Goal: Navigation & Orientation: Find specific page/section

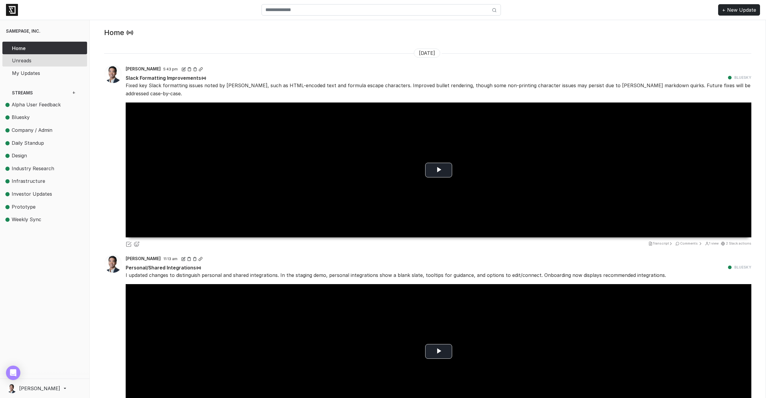
click at [53, 61] on span "Unreads" at bounding box center [40, 60] width 57 height 7
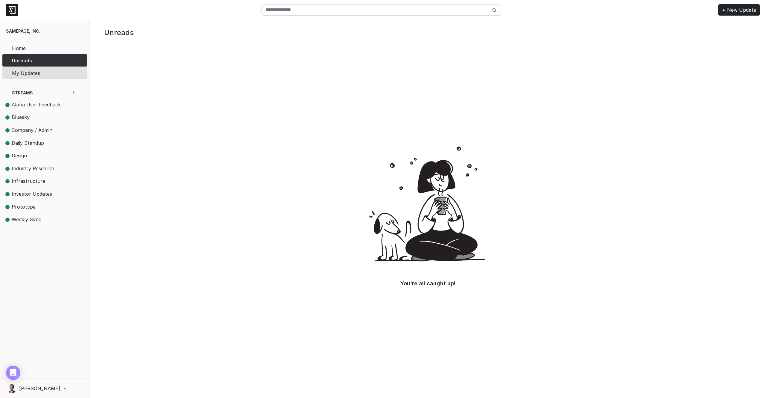
click at [55, 73] on span "My Updates" at bounding box center [40, 72] width 57 height 7
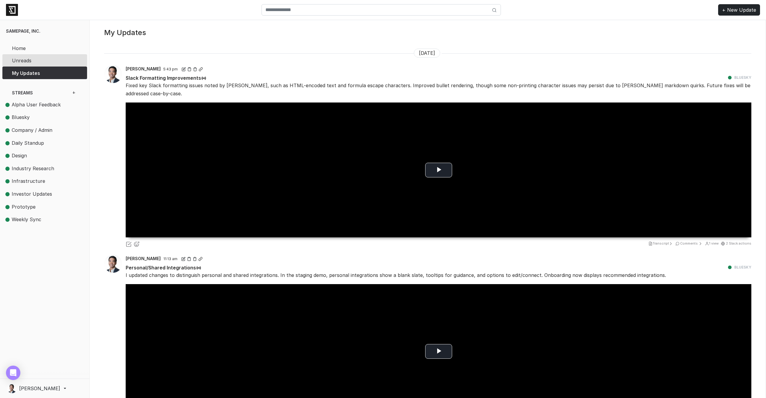
click at [56, 58] on span "Unreads" at bounding box center [40, 60] width 57 height 7
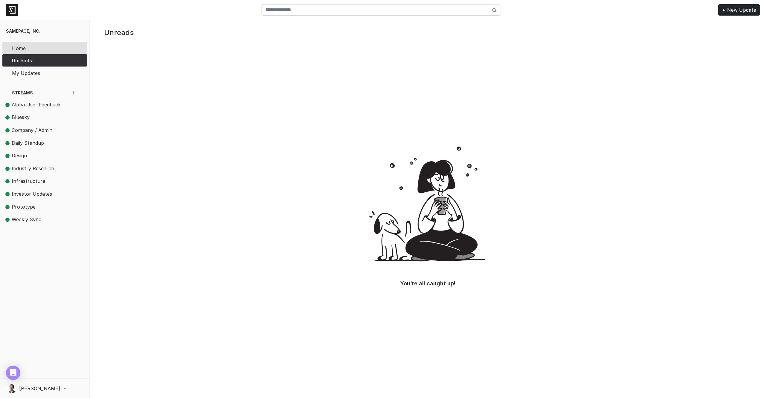
click at [54, 45] on span "Home" at bounding box center [40, 48] width 57 height 7
